Goal: Information Seeking & Learning: Learn about a topic

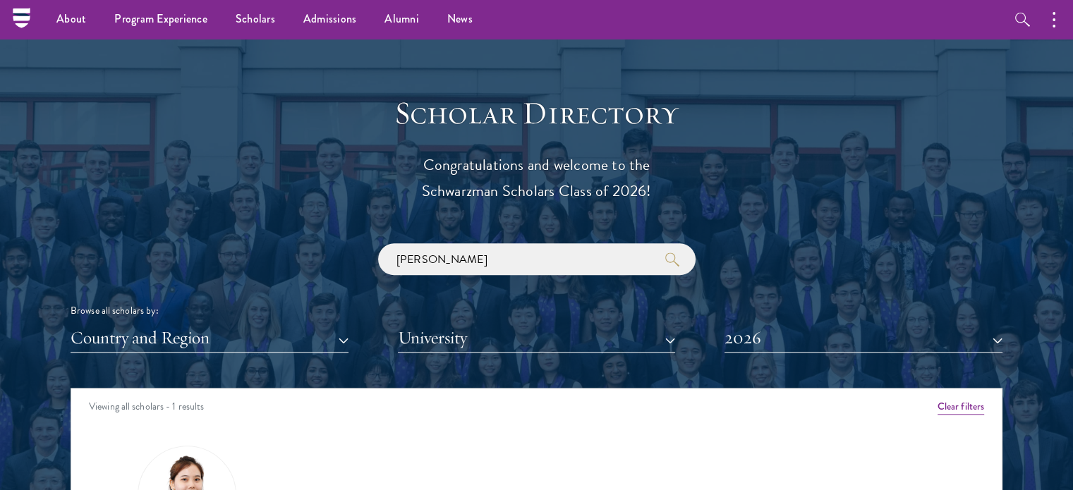
scroll to position [1481, 0]
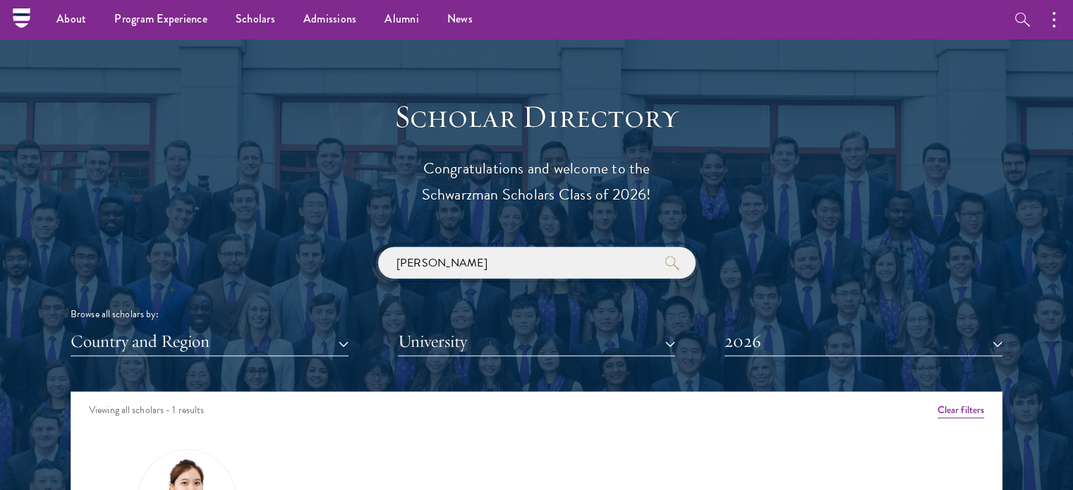
click at [626, 263] on input "albee" at bounding box center [536, 263] width 317 height 32
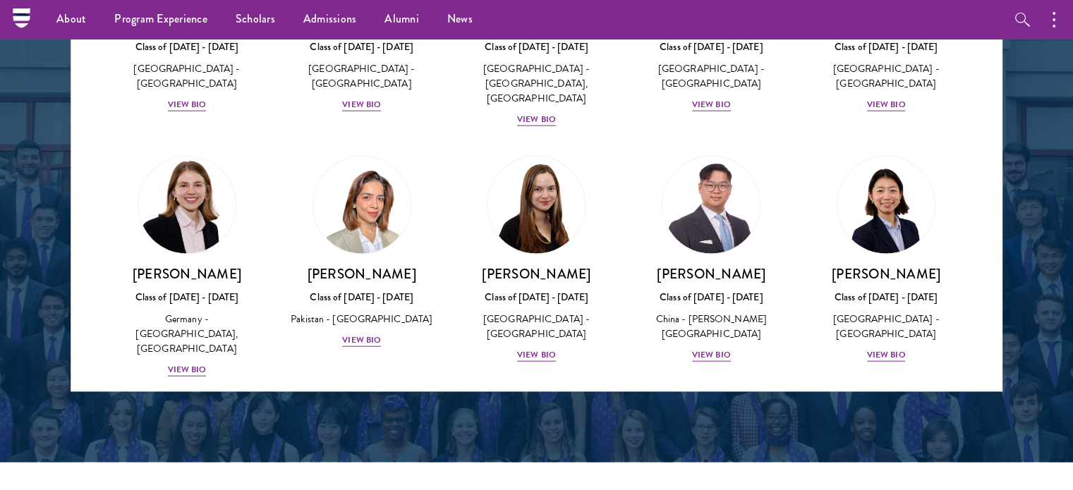
scroll to position [3386, 0]
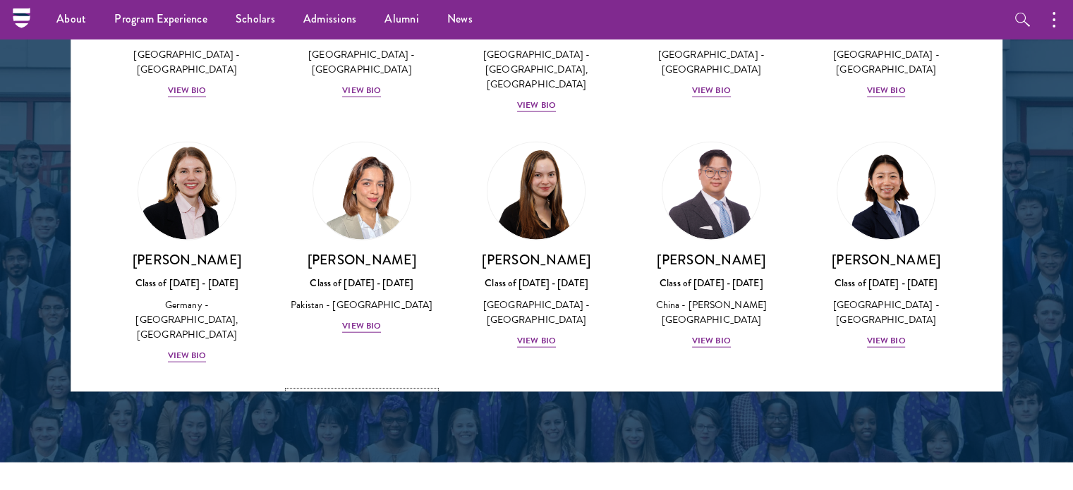
click at [383, 387] on img at bounding box center [361, 440] width 107 height 107
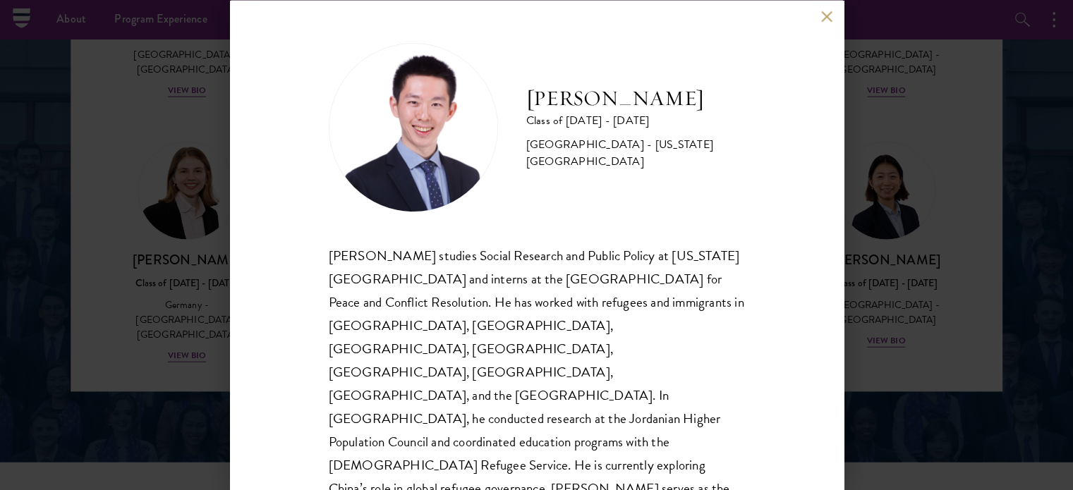
click at [827, 23] on div "Siqiao Liang Class of 2025 - 2026 China - New York University Siqiao Liang stud…" at bounding box center [537, 245] width 614 height 490
click at [831, 20] on button at bounding box center [827, 17] width 12 height 12
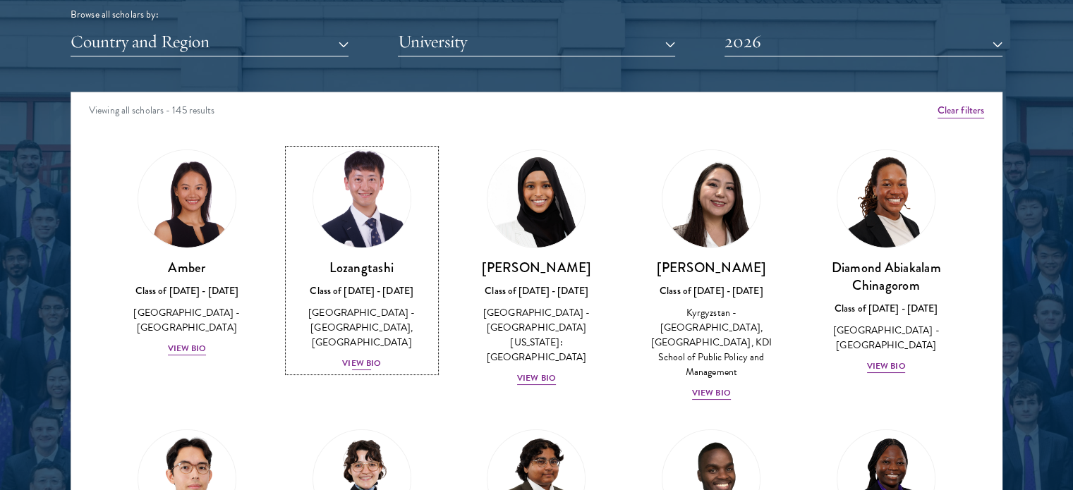
click at [358, 176] on img at bounding box center [361, 198] width 107 height 107
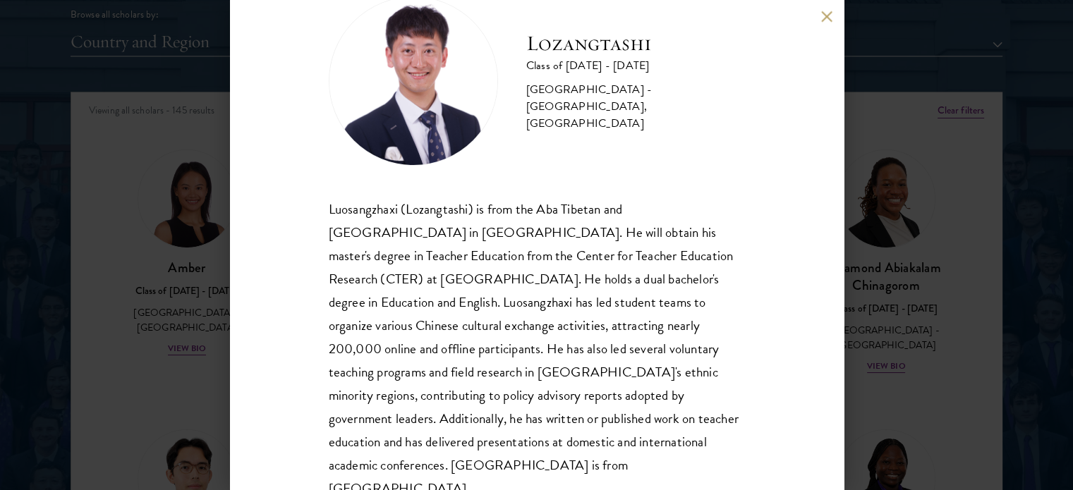
scroll to position [71, 0]
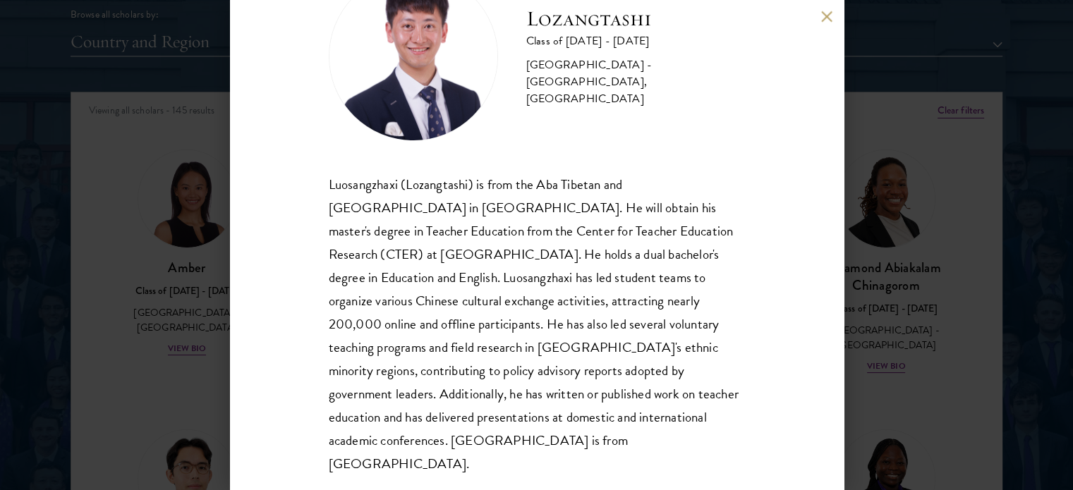
click at [436, 181] on div "Luosangzhaxi (Lozangtashi) is from the Aba Tibetan and Qiang Autonomous Prefect…" at bounding box center [537, 324] width 416 height 303
copy div "Lozangtashi"
click at [1041, 126] on div "Lozangtashi Class of 2025 - 2026 China - South-Central Minzu University, Beijin…" at bounding box center [536, 245] width 1073 height 490
click at [824, 13] on div "Browse all scholars by:" at bounding box center [537, 14] width 932 height 15
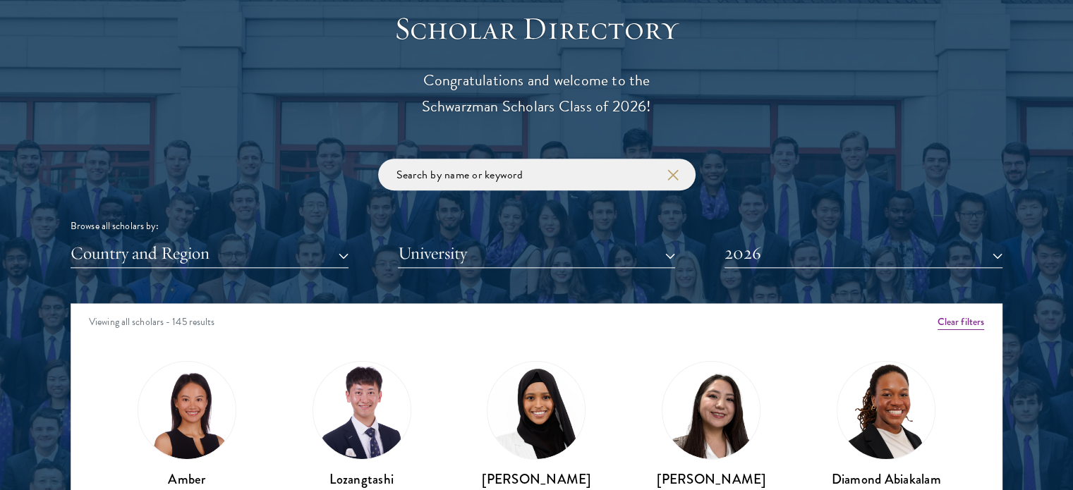
scroll to position [1711, 0]
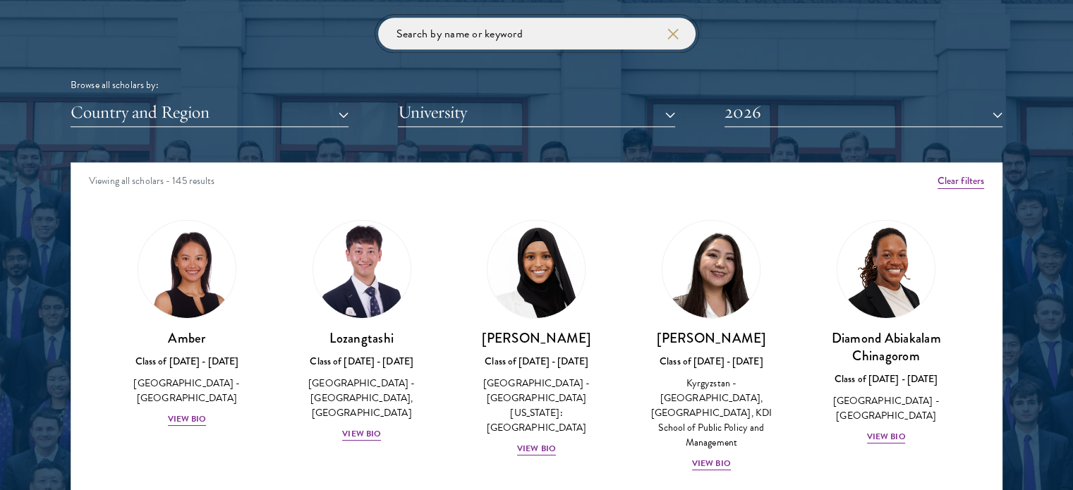
click at [533, 41] on input "search" at bounding box center [536, 34] width 317 height 32
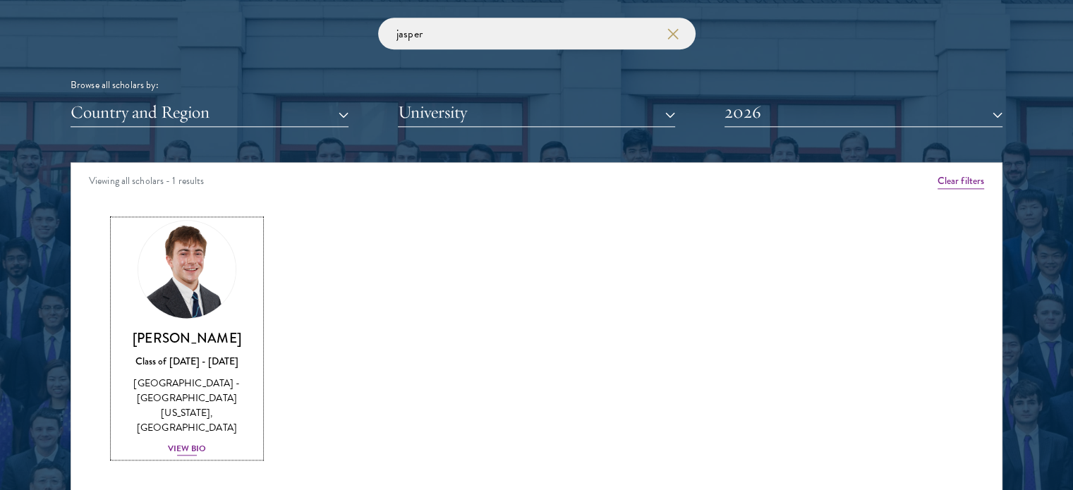
click at [170, 268] on img at bounding box center [186, 269] width 107 height 107
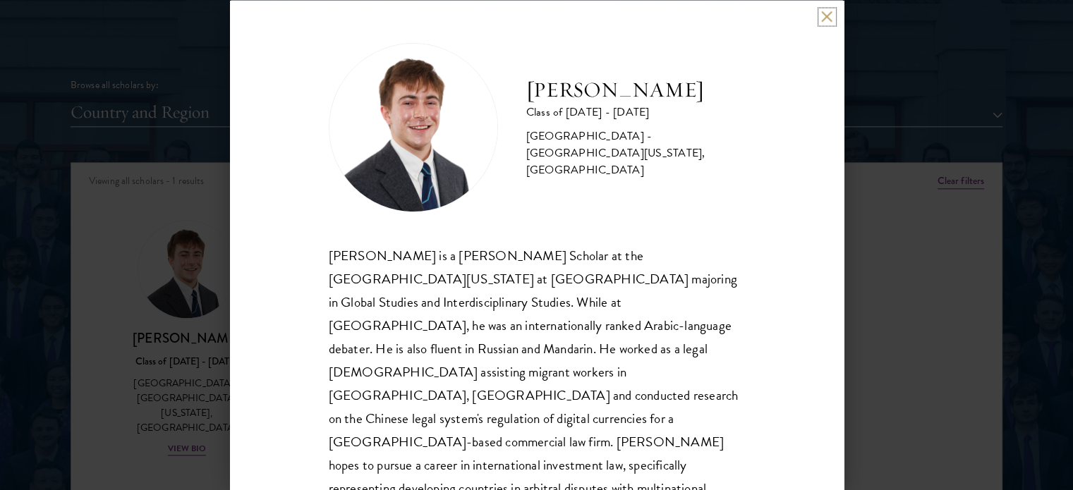
scroll to position [5, 0]
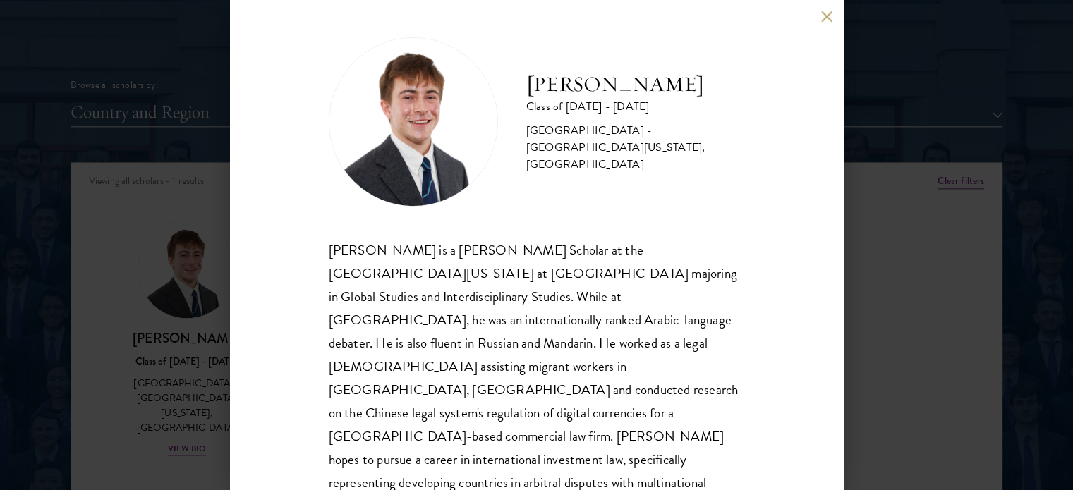
click at [965, 266] on div "Jasper Schutt Class of 2025 - 2026 United States of America - University of Nor…" at bounding box center [536, 245] width 1073 height 490
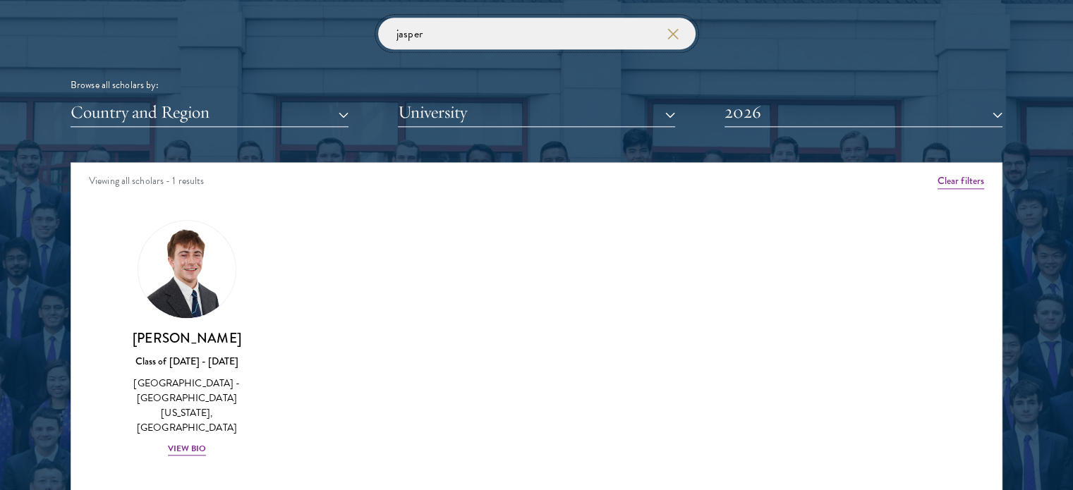
click at [433, 47] on input "jasper" at bounding box center [536, 34] width 317 height 32
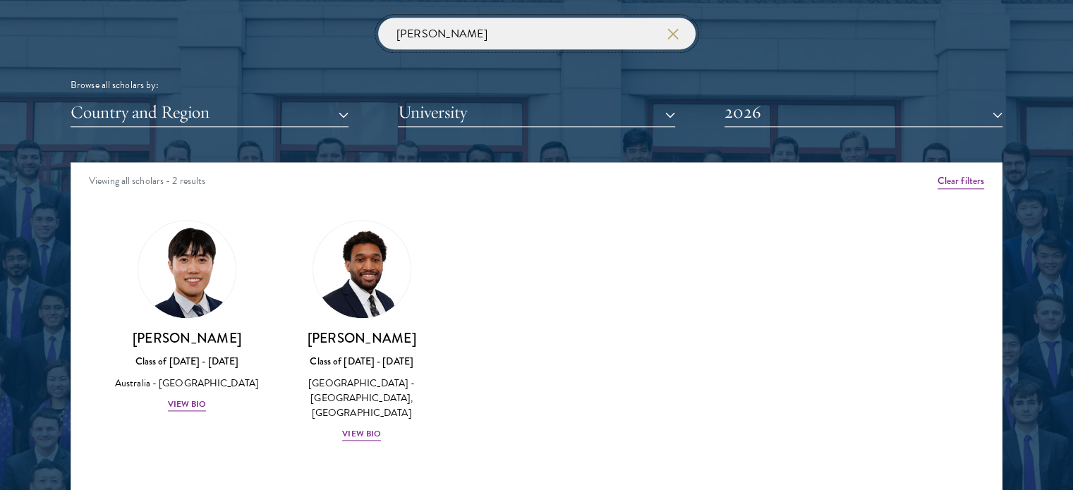
click at [433, 47] on input "[PERSON_NAME]" at bounding box center [536, 34] width 317 height 32
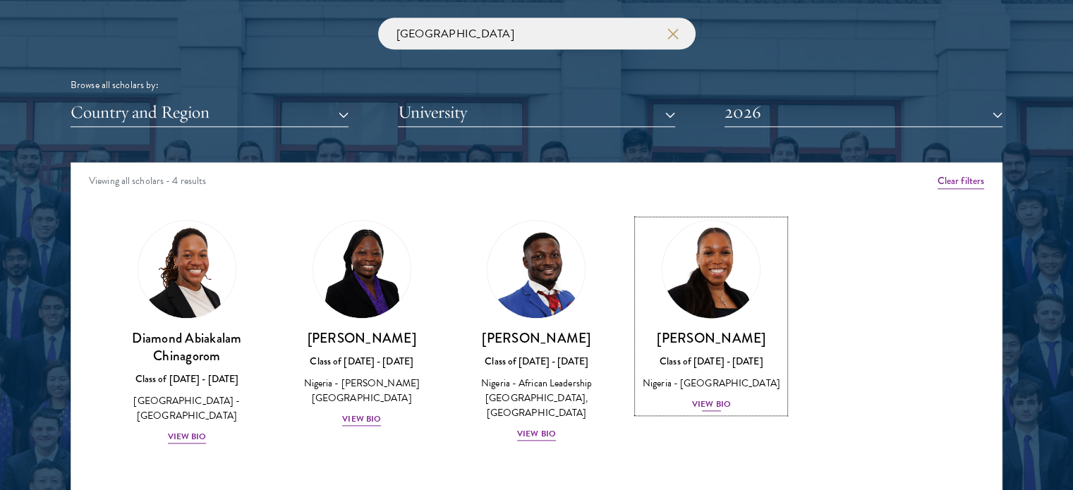
click at [727, 291] on img at bounding box center [710, 269] width 107 height 107
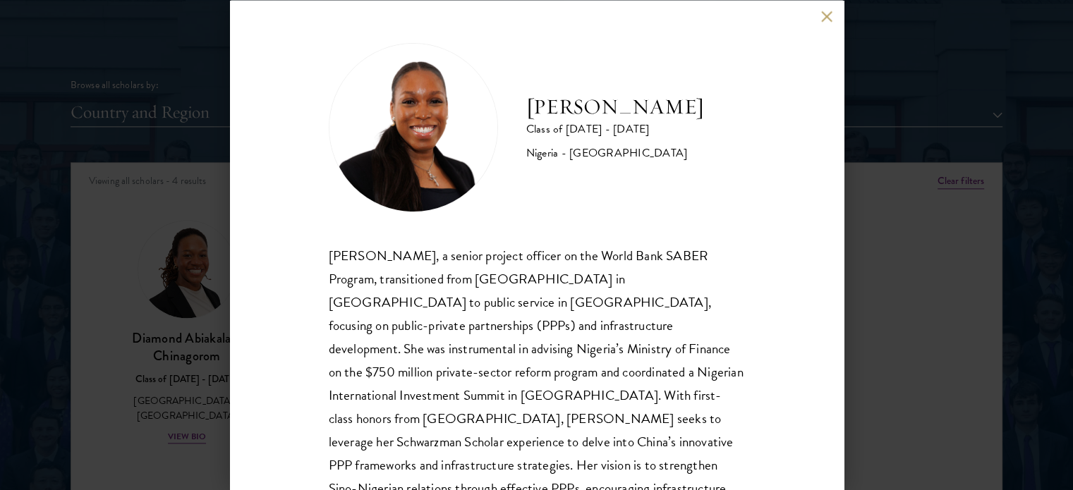
click at [370, 255] on div "Oluwatoni Salami, a senior project officer on the World Bank SABER Program, tra…" at bounding box center [537, 394] width 416 height 303
copy div "Oluwatoni"
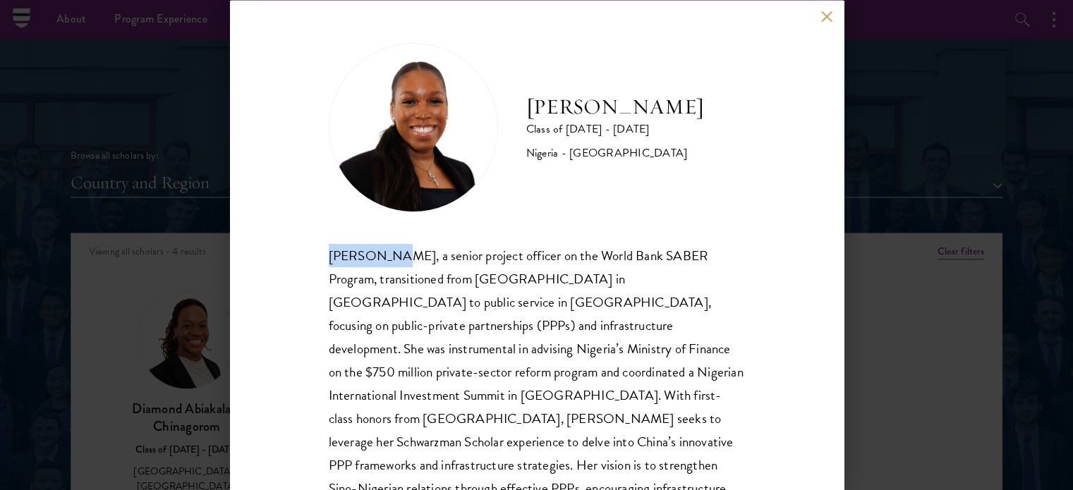
scroll to position [51, 0]
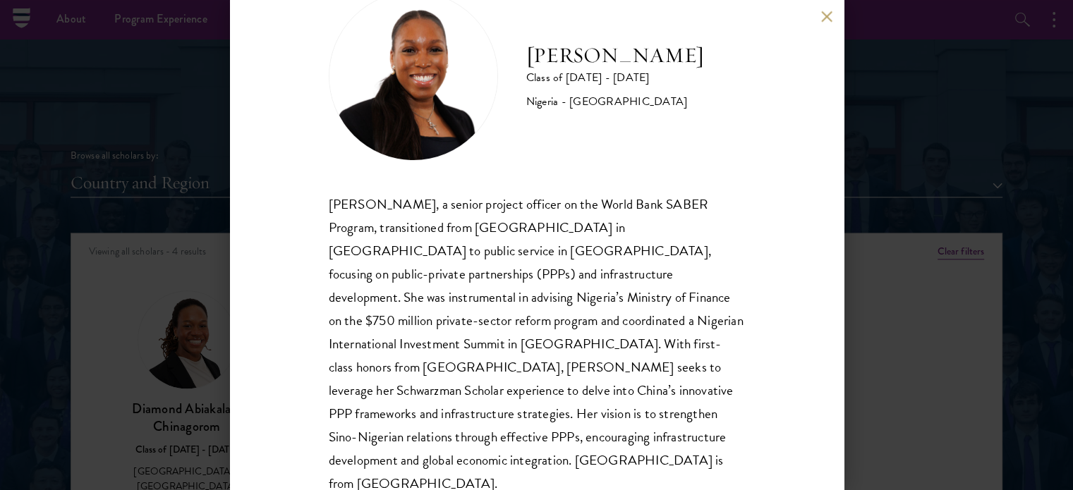
click at [657, 104] on div "Nigeria - [GEOGRAPHIC_DATA]" at bounding box center [615, 102] width 178 height 17
click at [656, 104] on div "Nigeria - [GEOGRAPHIC_DATA]" at bounding box center [615, 102] width 178 height 17
copy div "Durham"
click at [824, 17] on button at bounding box center [827, 17] width 12 height 12
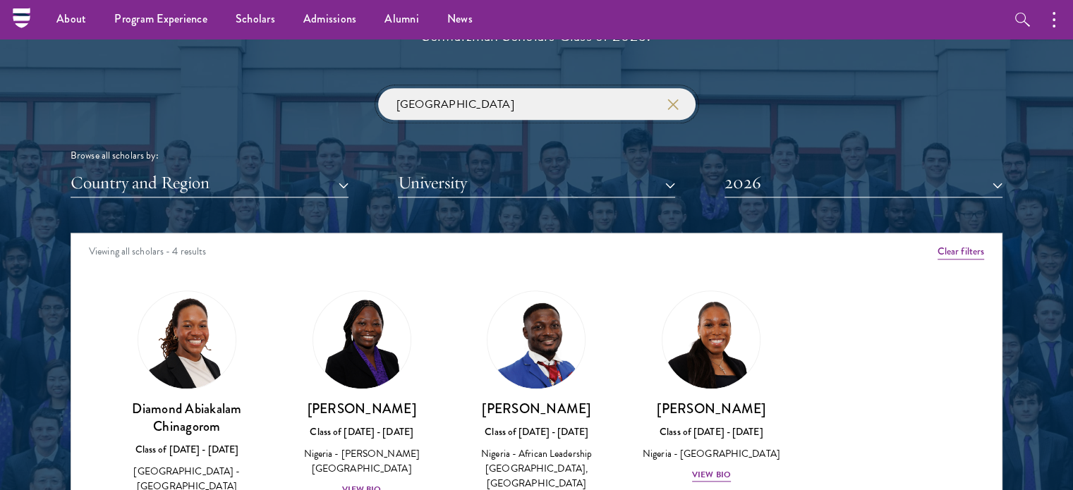
drag, startPoint x: 475, startPoint y: 116, endPoint x: 361, endPoint y: 116, distance: 113.6
click at [363, 116] on div "nigeria Browse all scholars by: Country and Region All Countries and Regions Af…" at bounding box center [537, 142] width 932 height 109
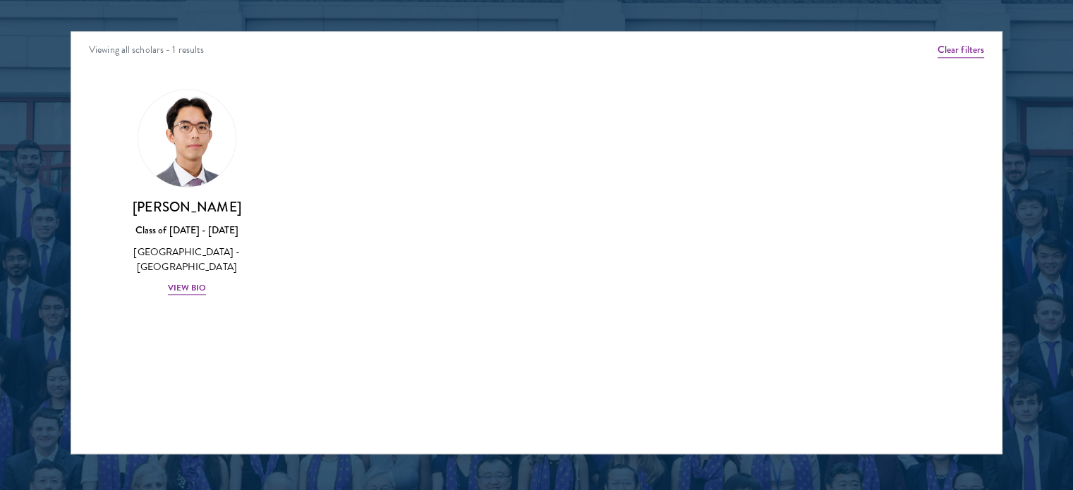
scroll to position [1852, 0]
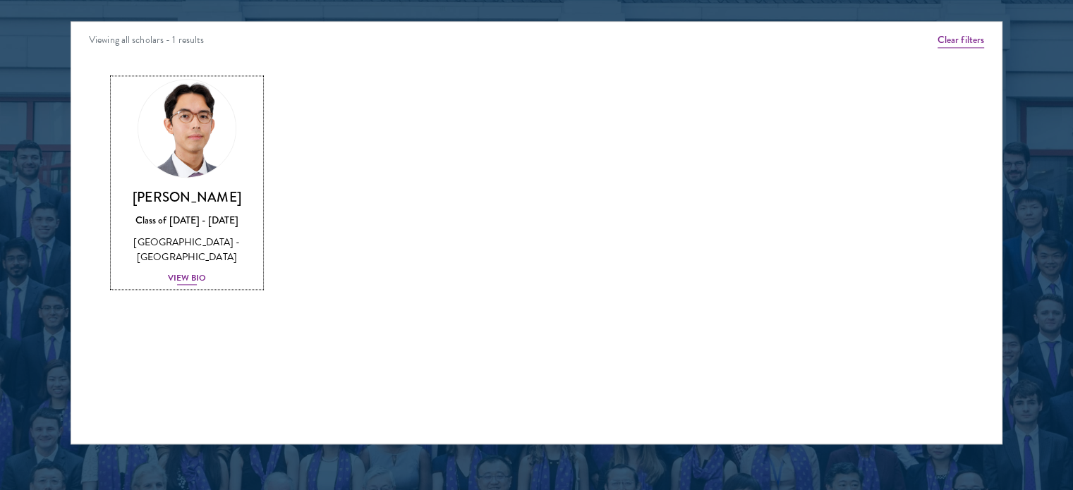
click at [195, 200] on h3 "[PERSON_NAME]" at bounding box center [187, 197] width 147 height 18
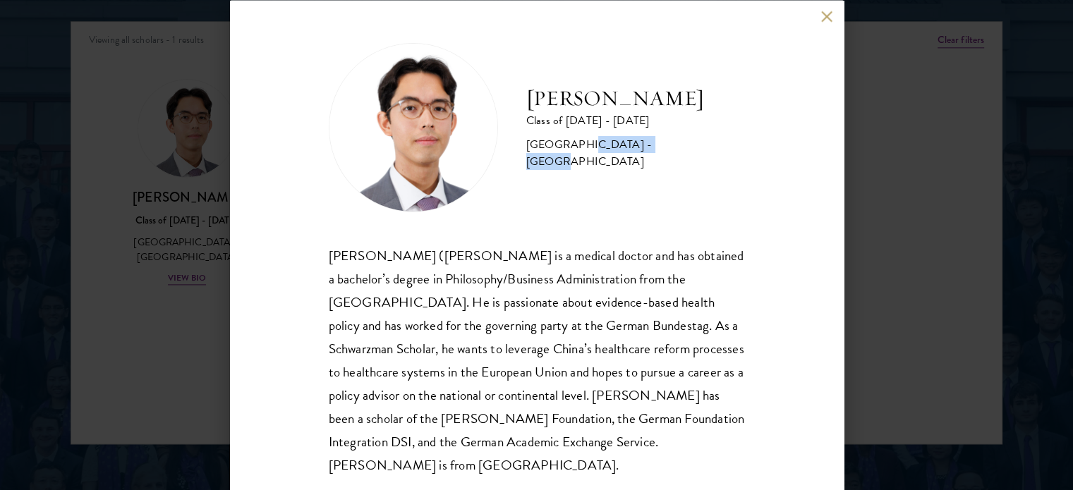
drag, startPoint x: 578, startPoint y: 154, endPoint x: 660, endPoint y: 148, distance: 82.1
click at [660, 148] on div "[GEOGRAPHIC_DATA] - [GEOGRAPHIC_DATA]" at bounding box center [635, 153] width 219 height 34
copy div "Berlin Humboldt"
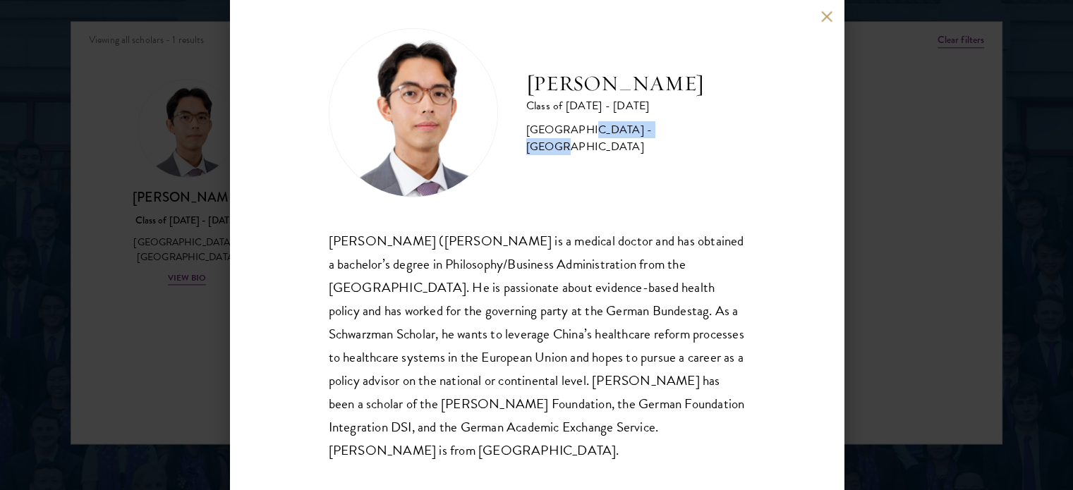
scroll to position [28, 0]
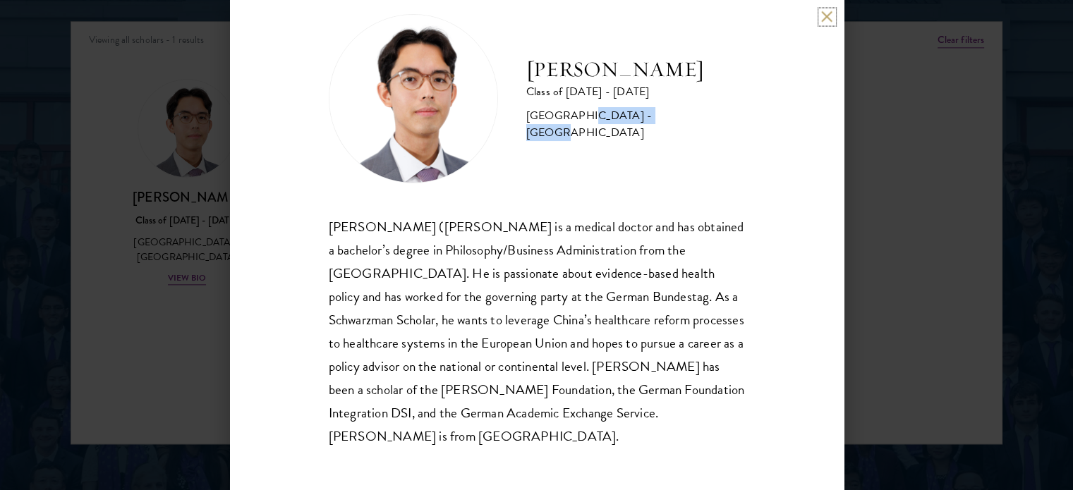
click at [830, 20] on button at bounding box center [827, 17] width 12 height 12
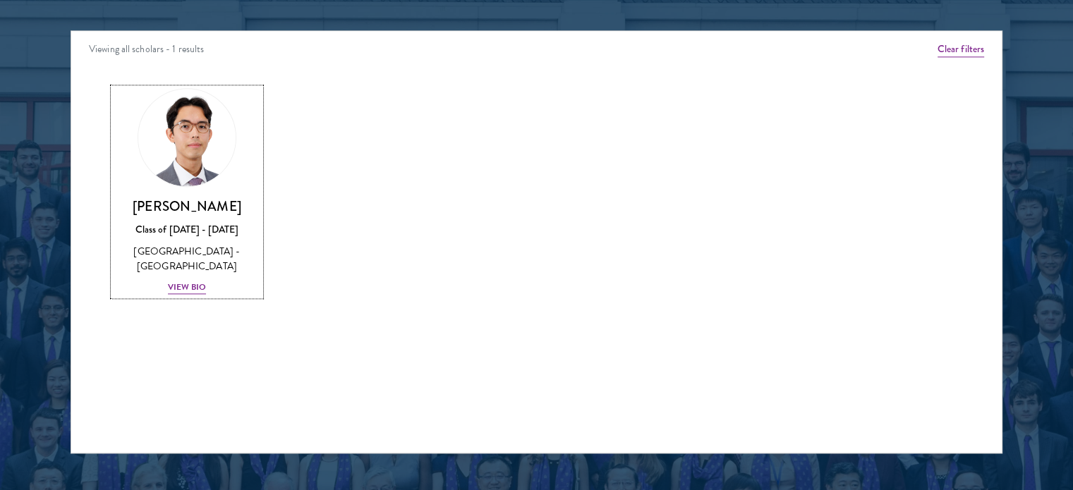
scroll to position [1428, 0]
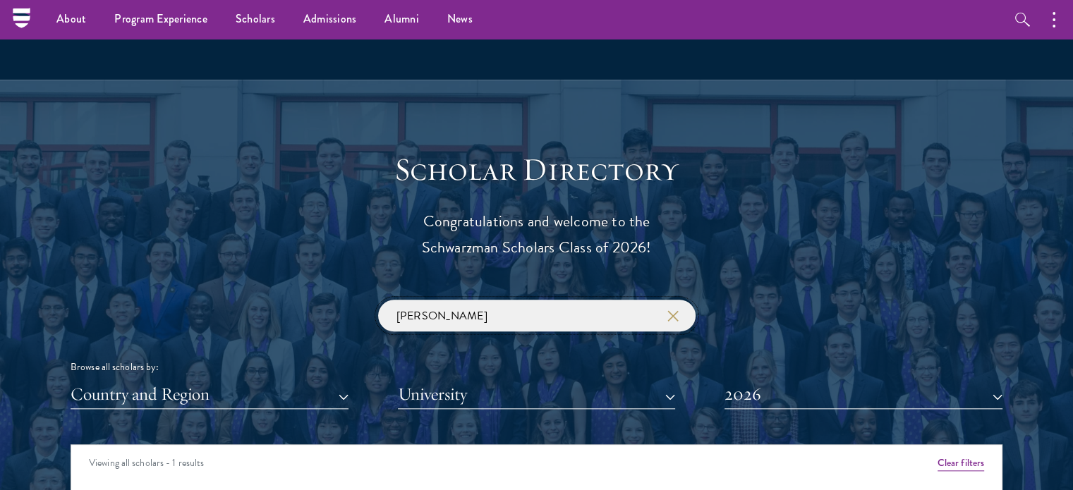
click at [478, 314] on input "jason" at bounding box center [536, 316] width 317 height 32
click at [478, 315] on input "jason" at bounding box center [536, 316] width 317 height 32
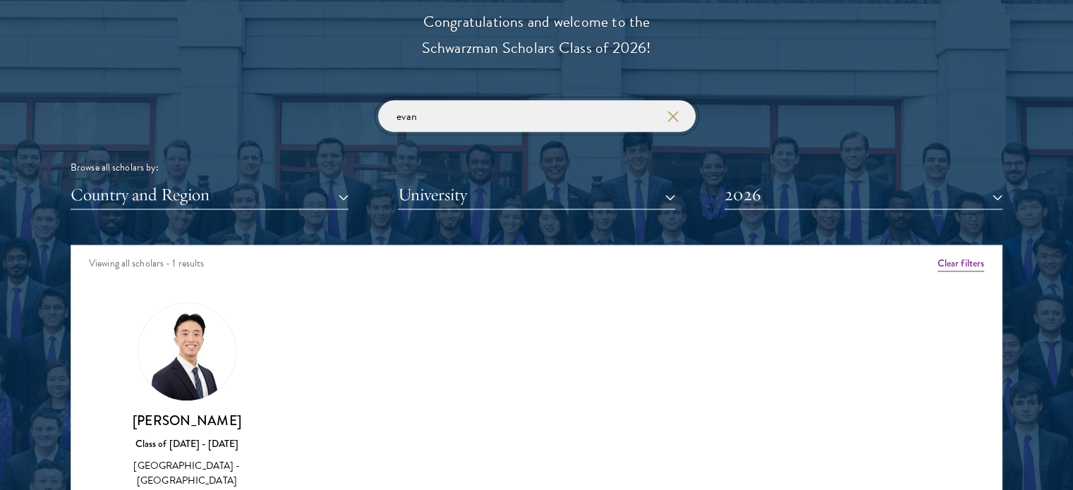
scroll to position [1640, 0]
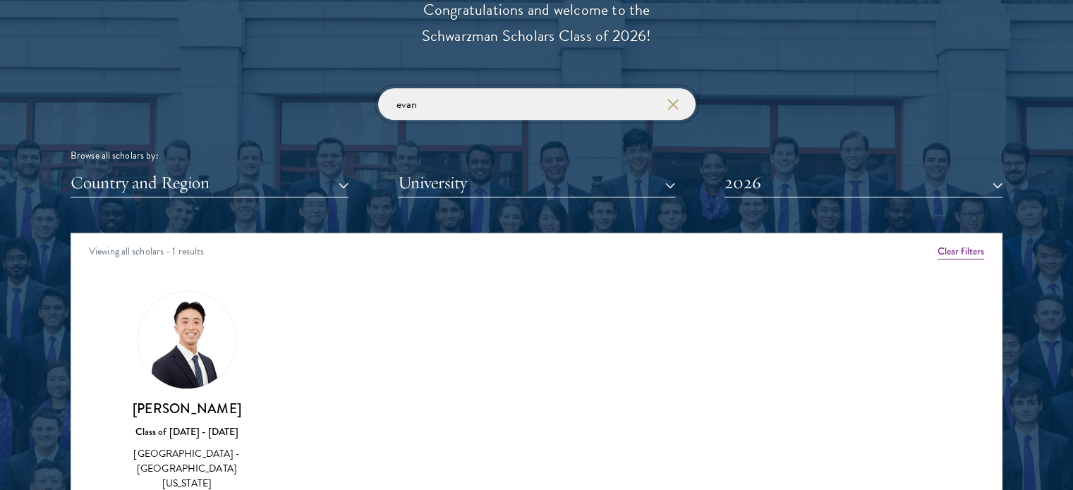
drag, startPoint x: 446, startPoint y: 98, endPoint x: 299, endPoint y: 98, distance: 146.7
click at [316, 98] on div "evan Browse all scholars by: Country and Region All Countries and Regions Afgha…" at bounding box center [537, 142] width 932 height 109
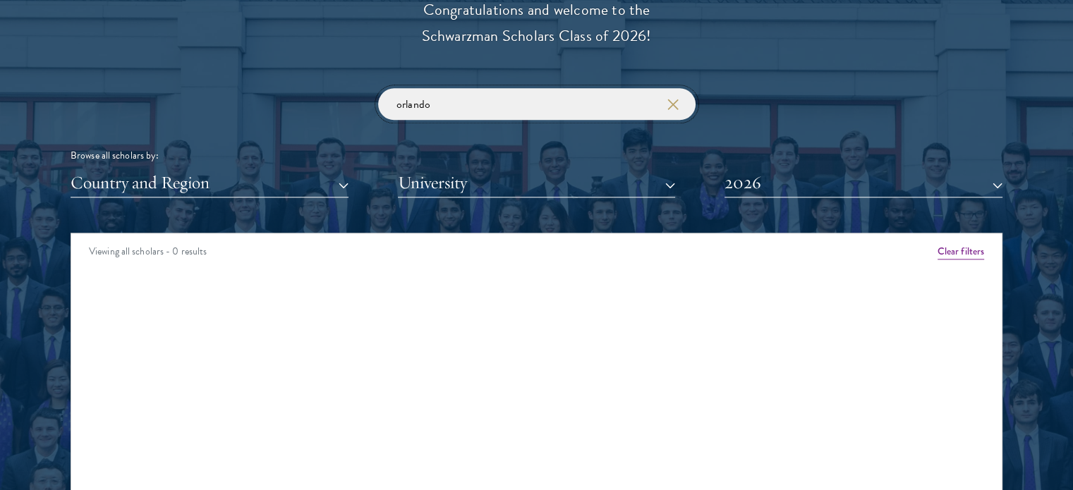
click at [460, 109] on input "orlando" at bounding box center [536, 104] width 317 height 32
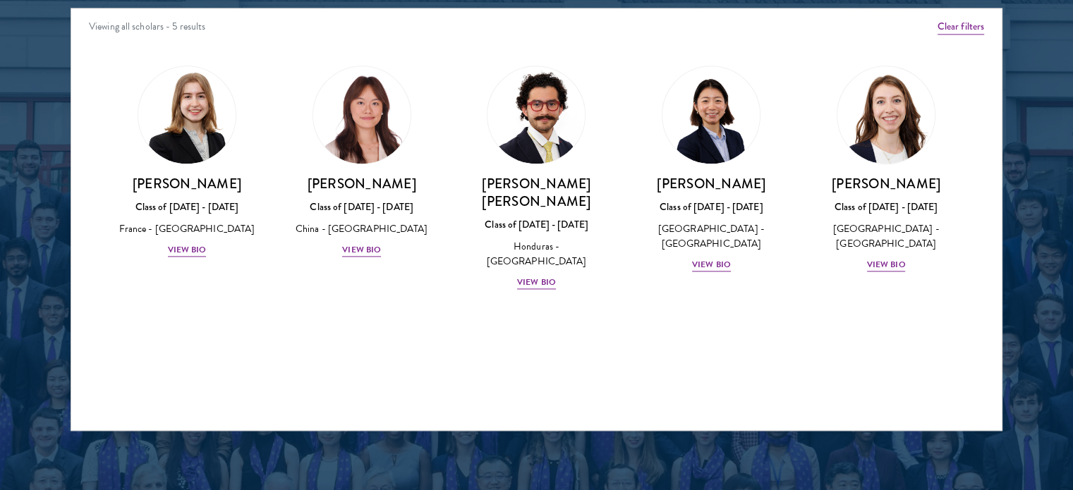
scroll to position [1922, 0]
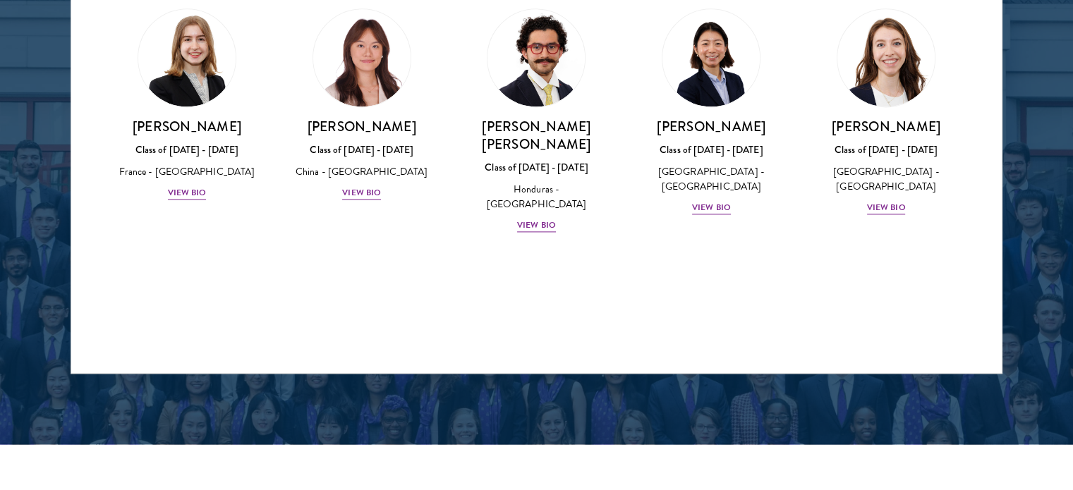
type input "yale"
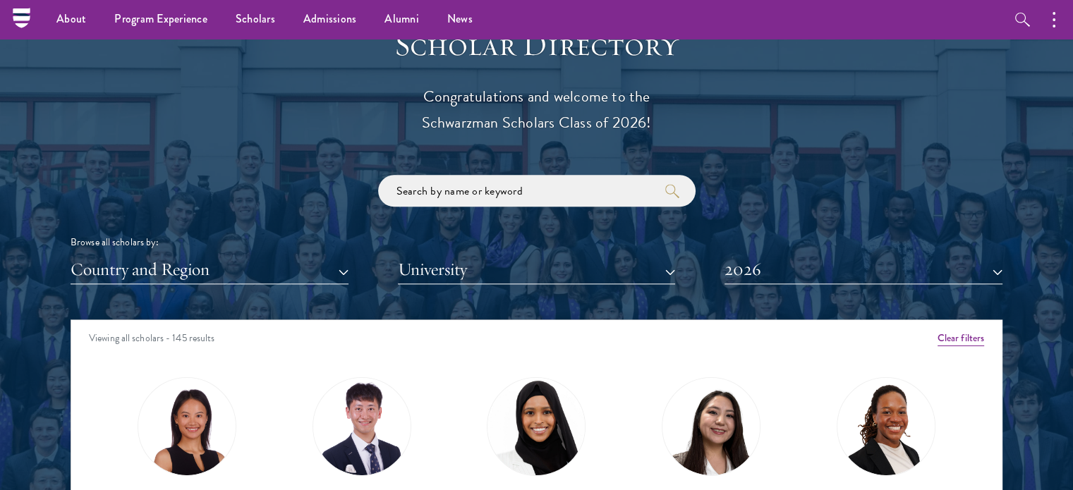
scroll to position [1552, 0]
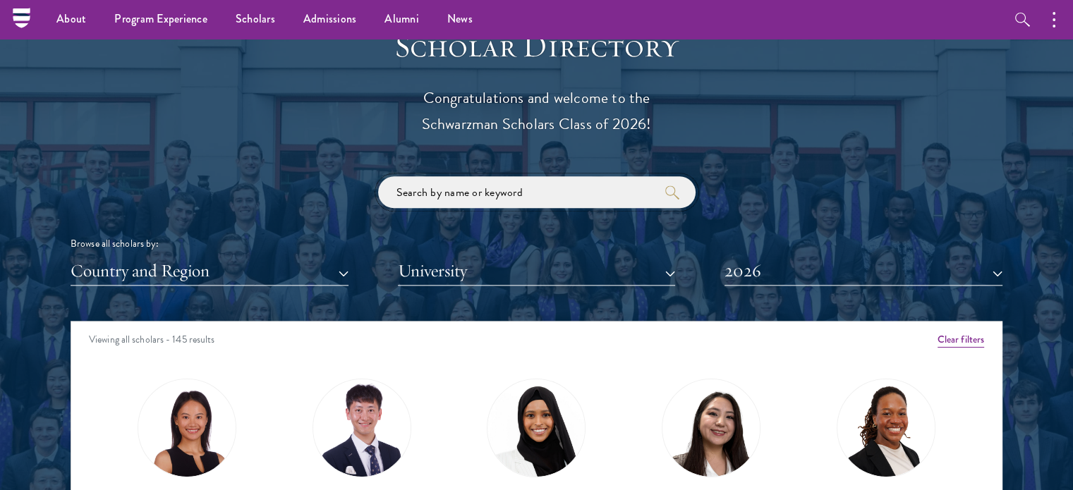
click at [488, 202] on input "search" at bounding box center [536, 192] width 317 height 32
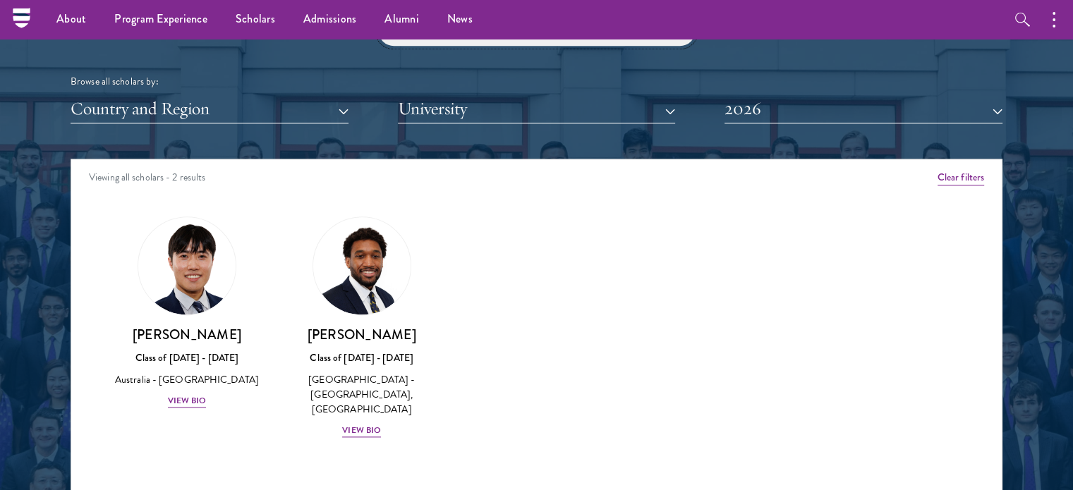
scroll to position [1693, 0]
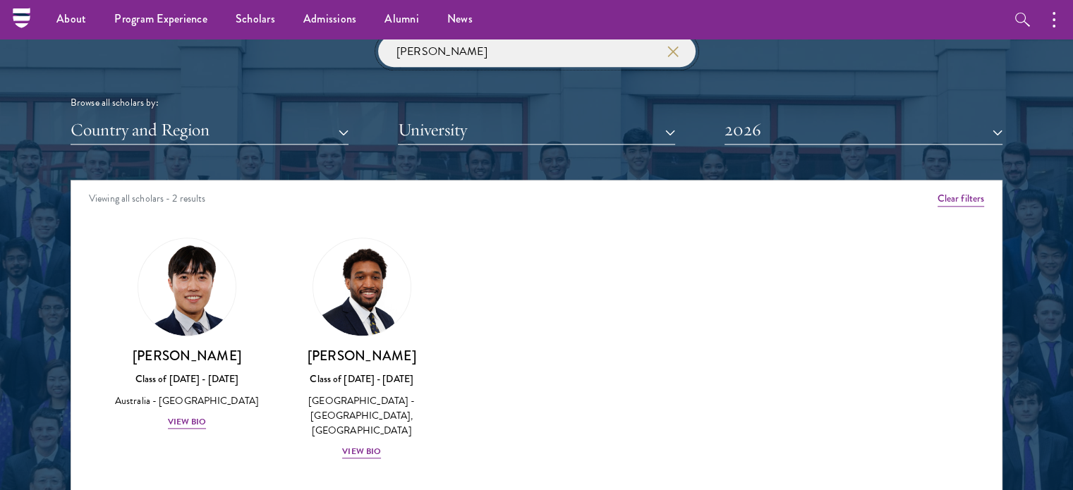
drag, startPoint x: 430, startPoint y: 59, endPoint x: 308, endPoint y: 54, distance: 122.8
click at [326, 57] on div "[PERSON_NAME] Browse all scholars by: Country and Region All Countries and Regi…" at bounding box center [537, 89] width 932 height 109
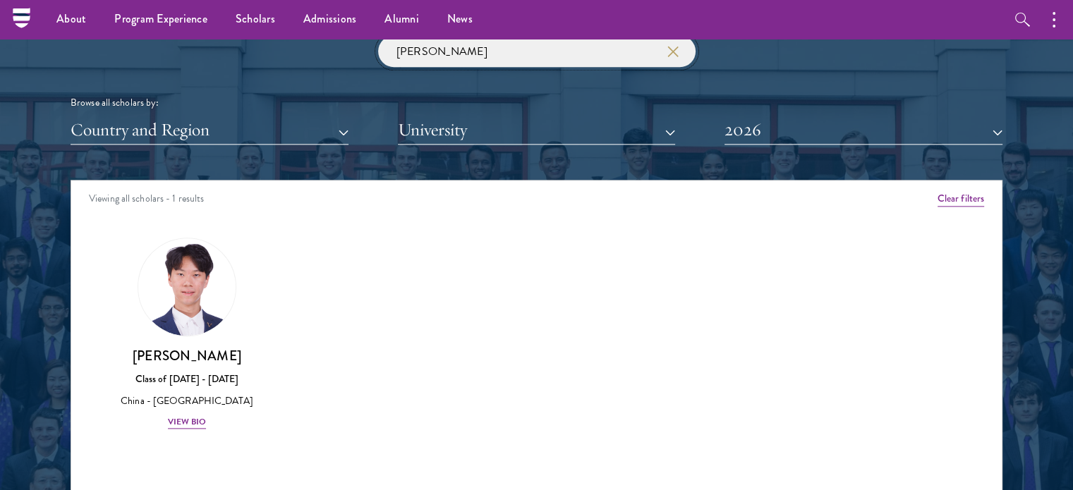
type input "[PERSON_NAME]"
click at [667, 49] on icon "button" at bounding box center [672, 51] width 11 height 11
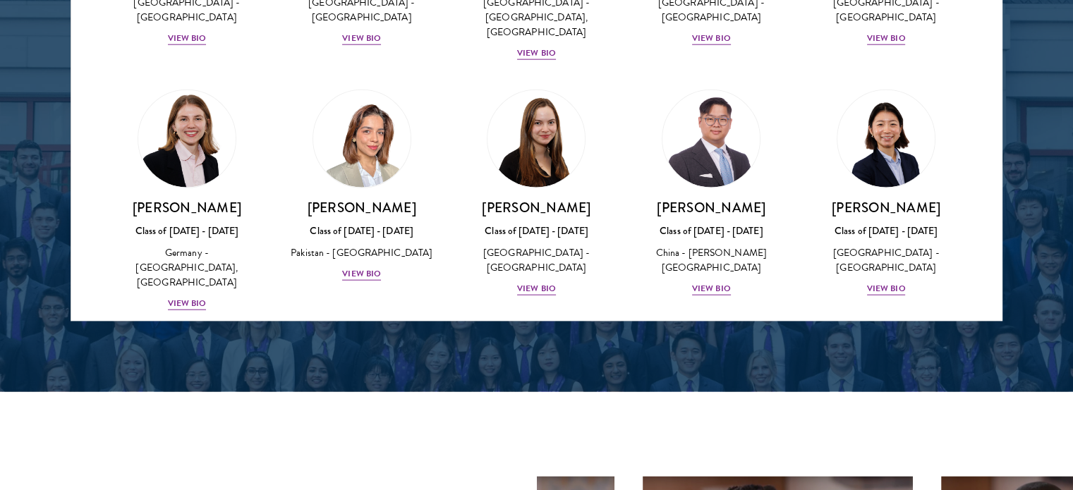
scroll to position [3386, 0]
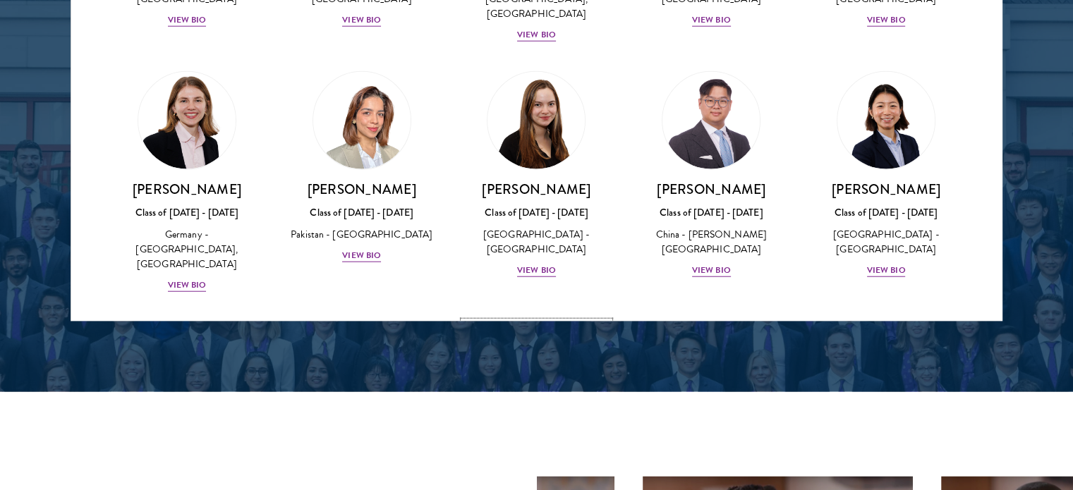
click at [556, 317] on img at bounding box center [536, 370] width 107 height 107
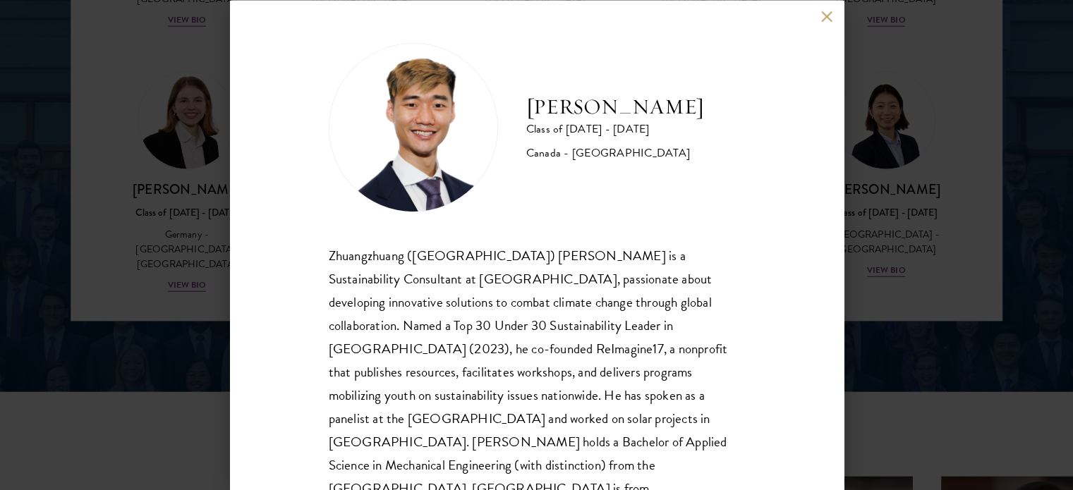
click at [832, 16] on button at bounding box center [827, 17] width 12 height 12
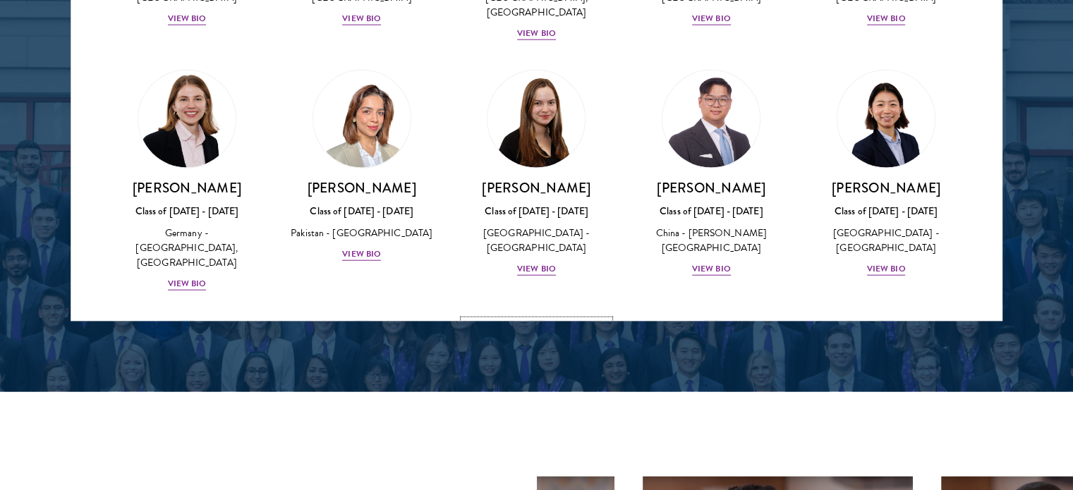
scroll to position [3386, 0]
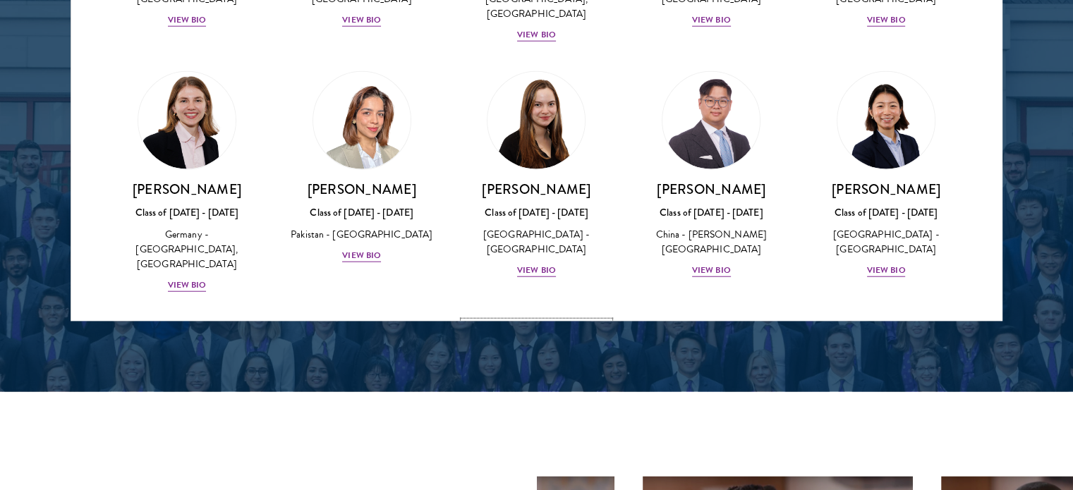
click at [545, 317] on img at bounding box center [536, 370] width 107 height 107
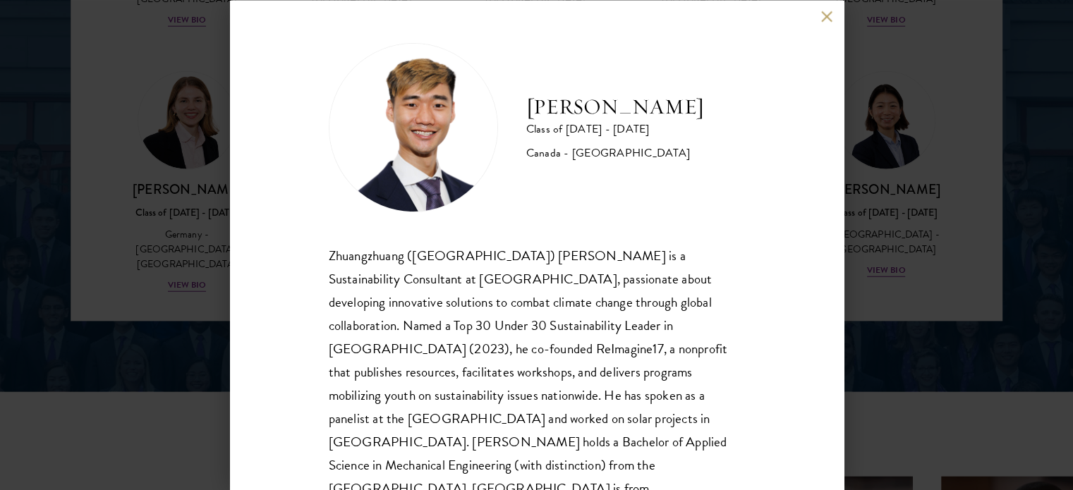
drag, startPoint x: 825, startPoint y: 16, endPoint x: 753, endPoint y: 241, distance: 236.9
click at [826, 16] on button at bounding box center [827, 17] width 12 height 12
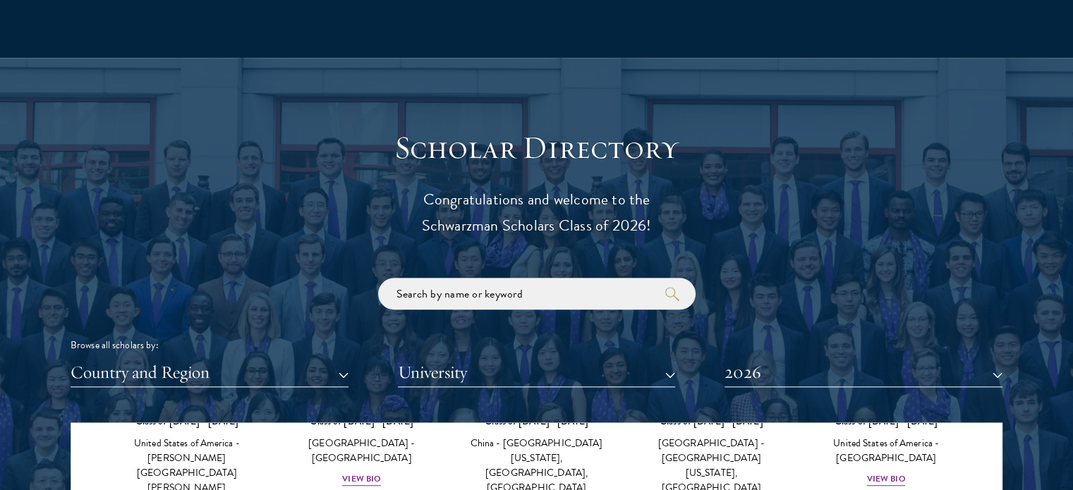
scroll to position [1481, 0]
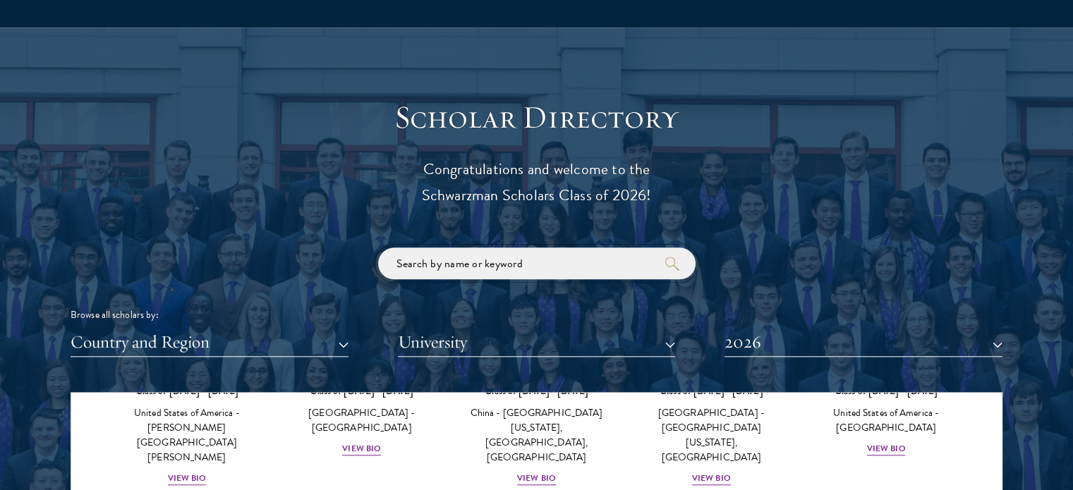
click at [559, 265] on input "search" at bounding box center [536, 264] width 317 height 32
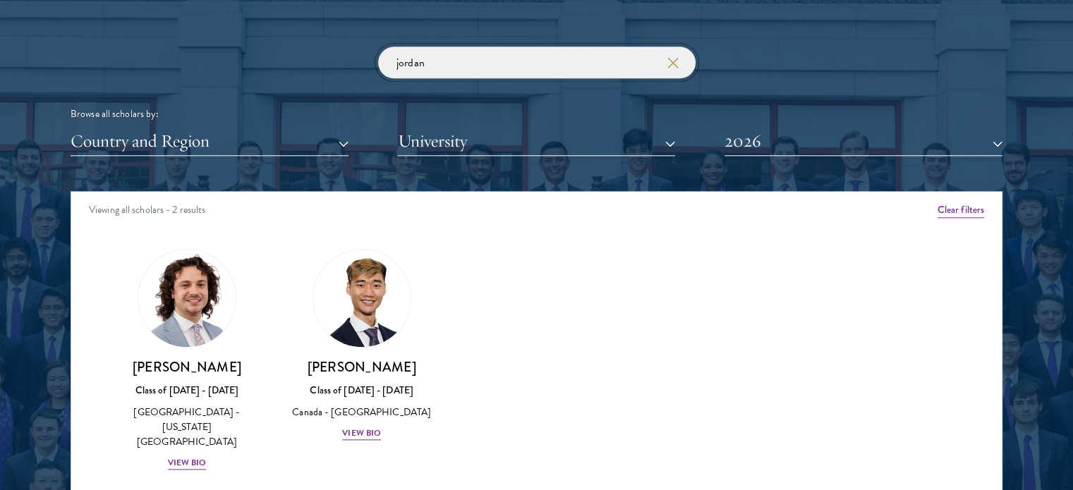
scroll to position [1692, 0]
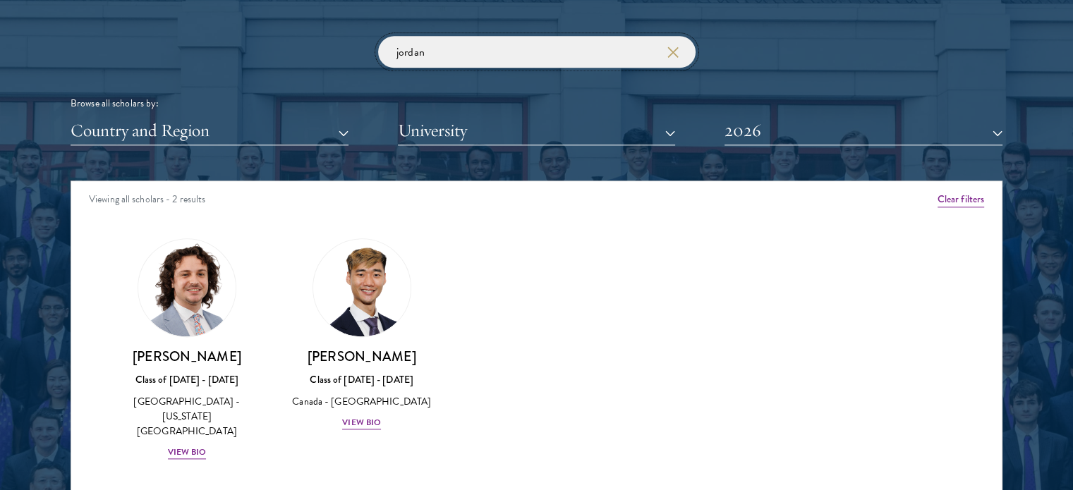
drag, startPoint x: 440, startPoint y: 56, endPoint x: 262, endPoint y: 54, distance: 177.8
click at [262, 54] on div "jordan Browse all scholars by: Country and Region All Countries and Regions [GE…" at bounding box center [537, 90] width 932 height 109
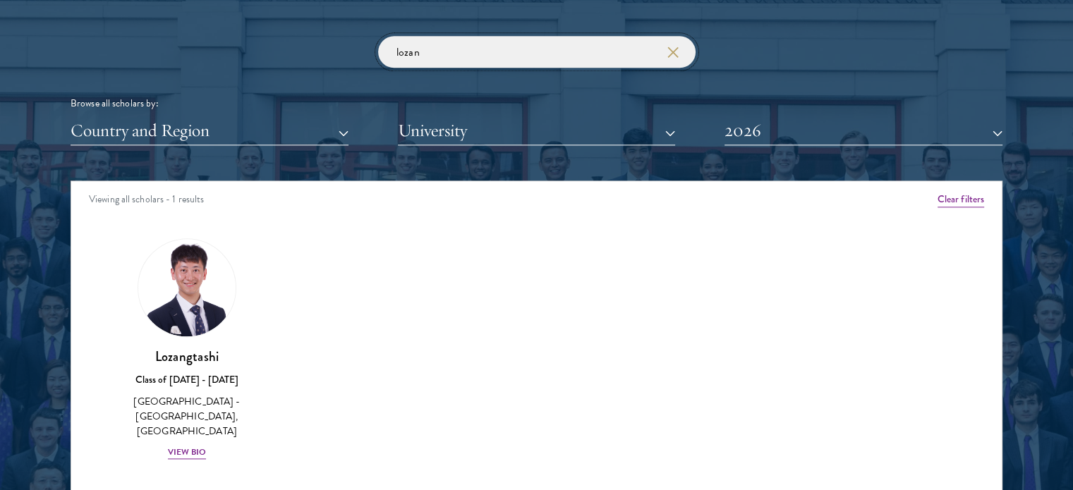
type input "lozan"
